Goal: Information Seeking & Learning: Learn about a topic

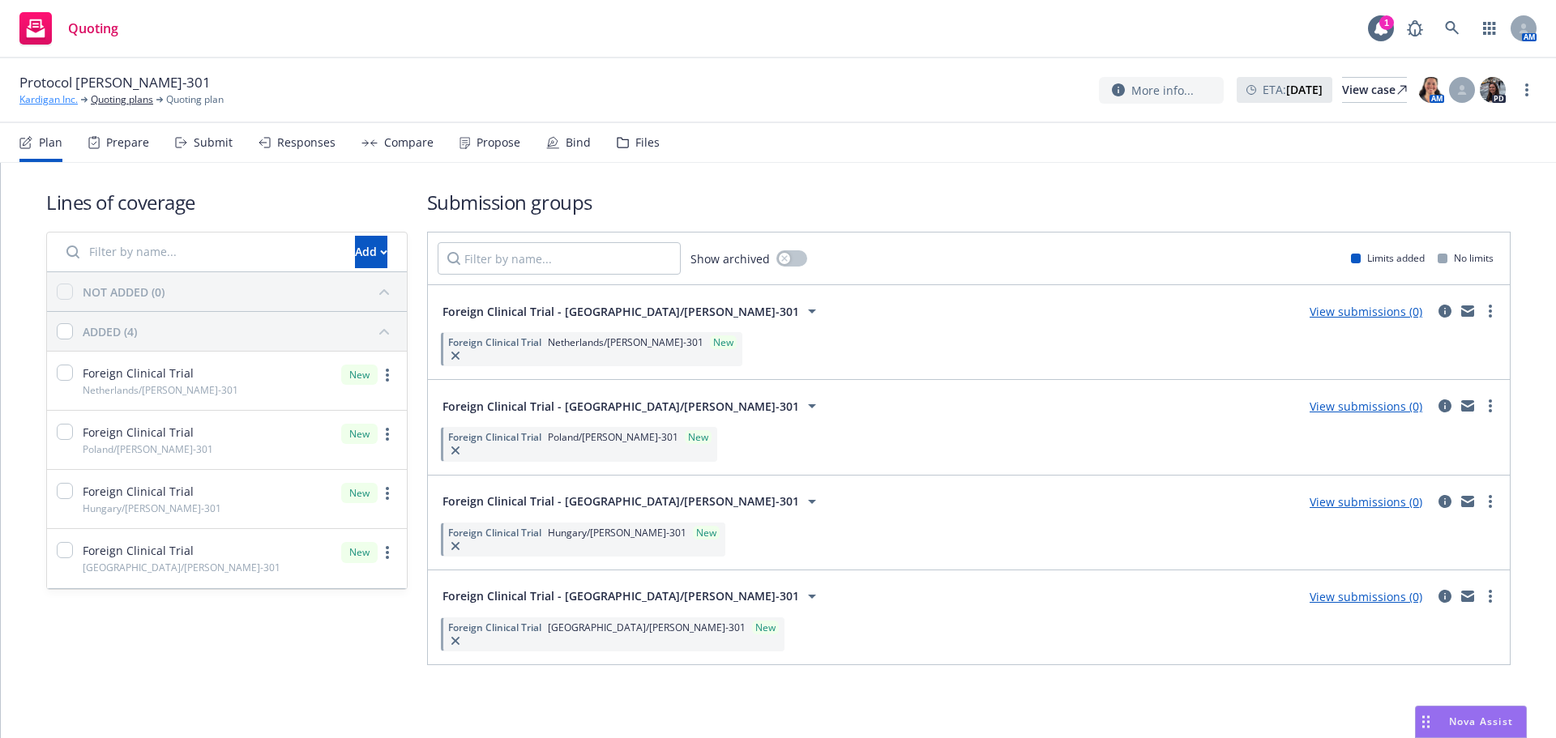
click at [36, 94] on link "Kardigan Inc." at bounding box center [48, 99] width 58 height 15
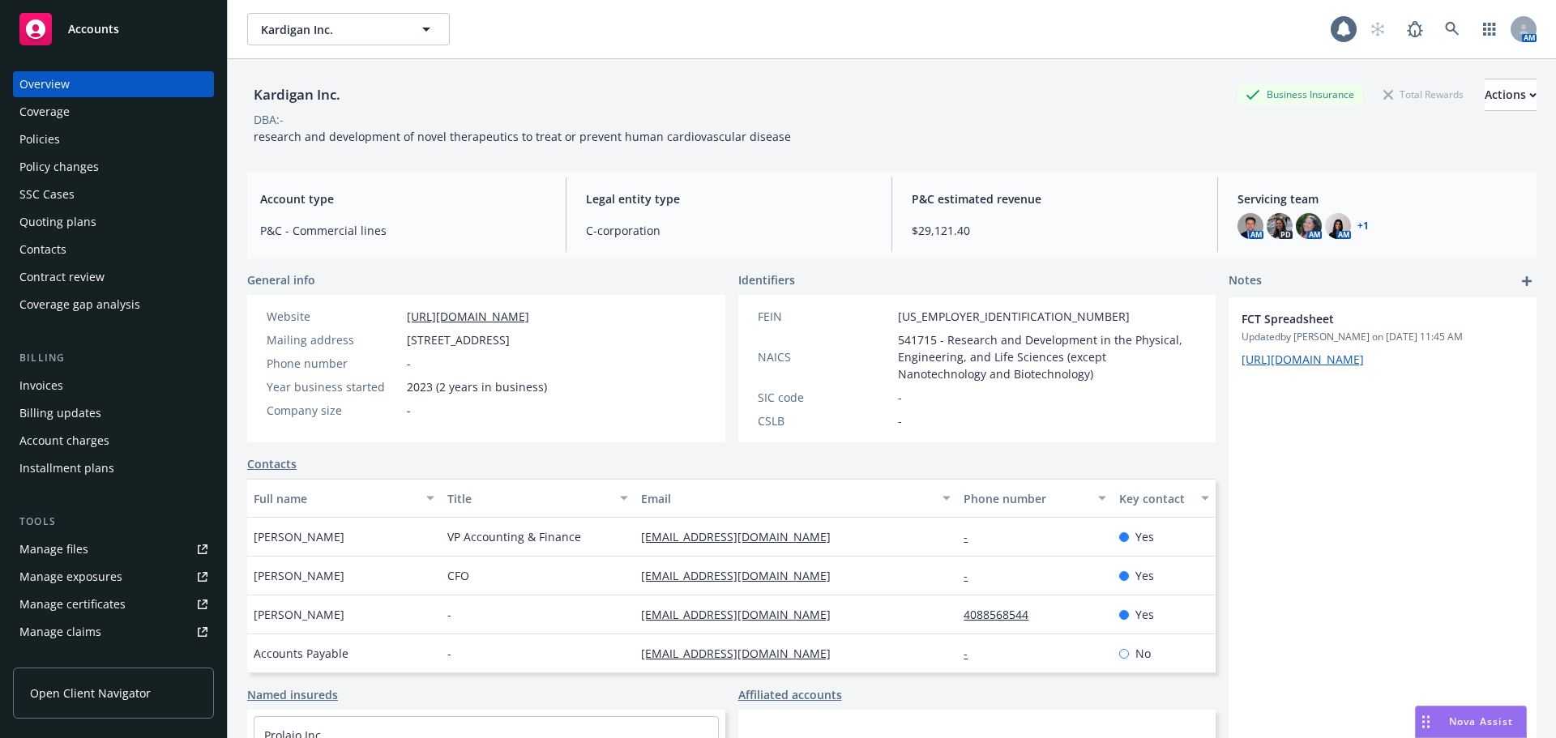
click at [1357, 224] on link "+ 1" at bounding box center [1362, 226] width 11 height 10
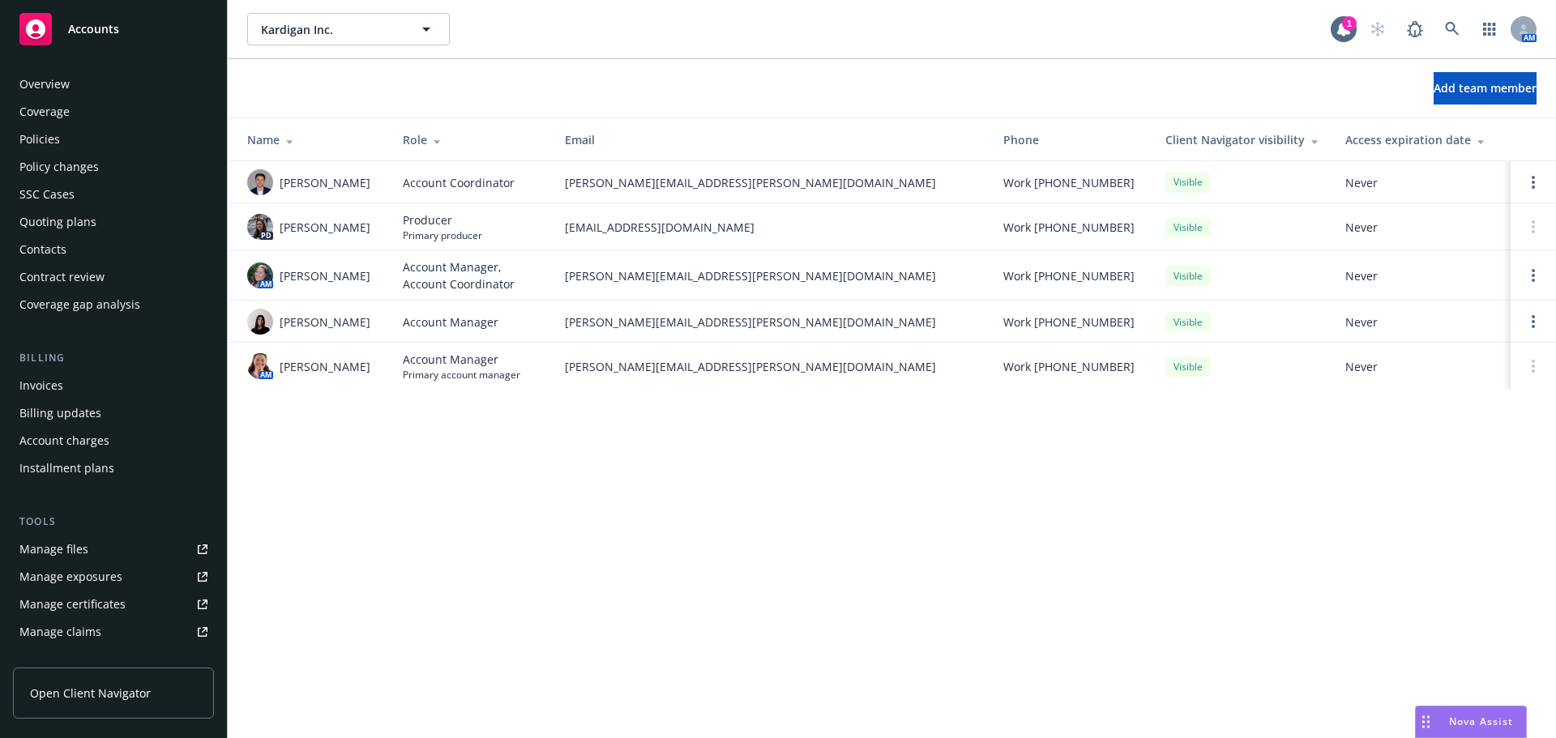
click at [76, 143] on div "Policies" at bounding box center [113, 139] width 188 height 26
